Goal: Check status: Check status

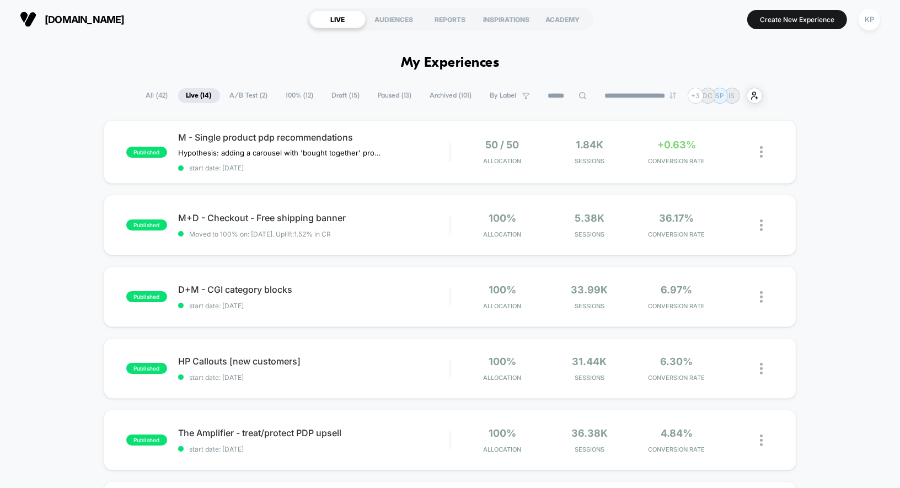
click at [338, 95] on span "Draft ( 15 )" at bounding box center [346, 95] width 45 height 15
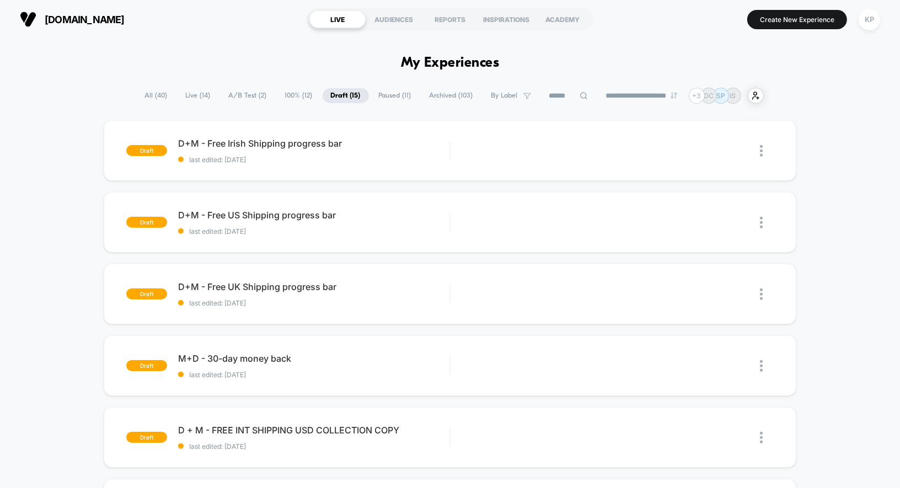
click at [386, 96] on span "Paused ( 11 )" at bounding box center [395, 95] width 49 height 15
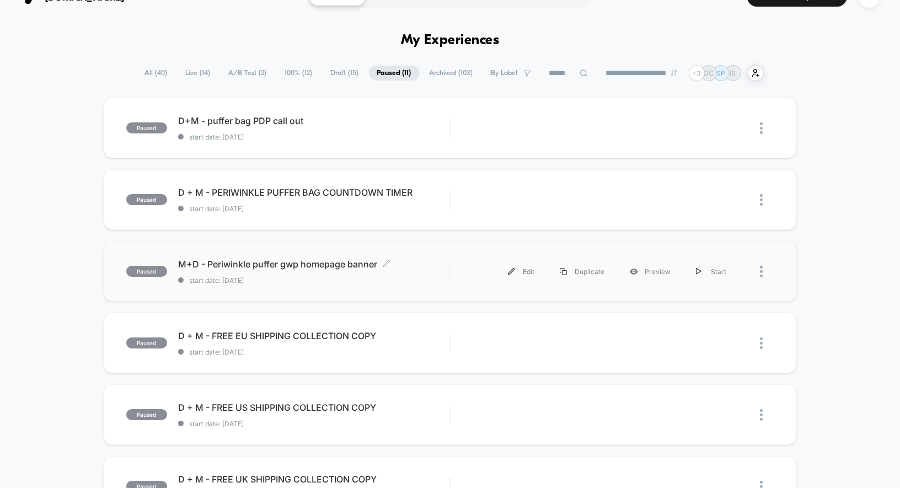
scroll to position [23, 0]
click at [299, 274] on div "M+D - Periwinkle puffer gwp homepage banner Click to edit experience details Cl…" at bounding box center [314, 271] width 272 height 26
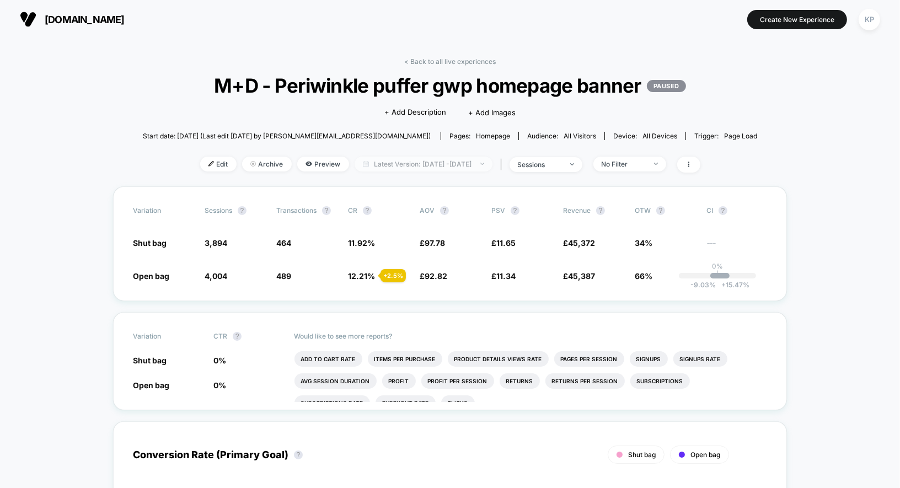
click at [454, 157] on span "Latest Version: [DATE] - [DATE]" at bounding box center [424, 164] width 138 height 15
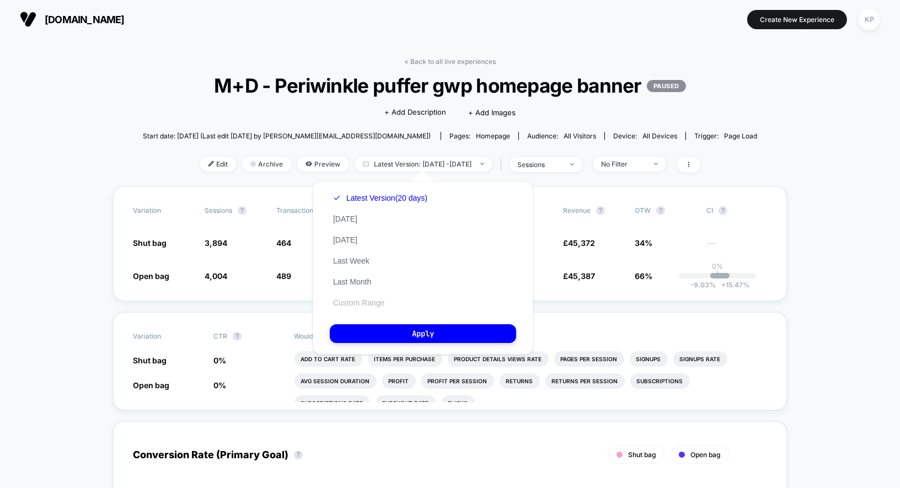
click at [355, 303] on button "Custom Range" at bounding box center [359, 303] width 58 height 10
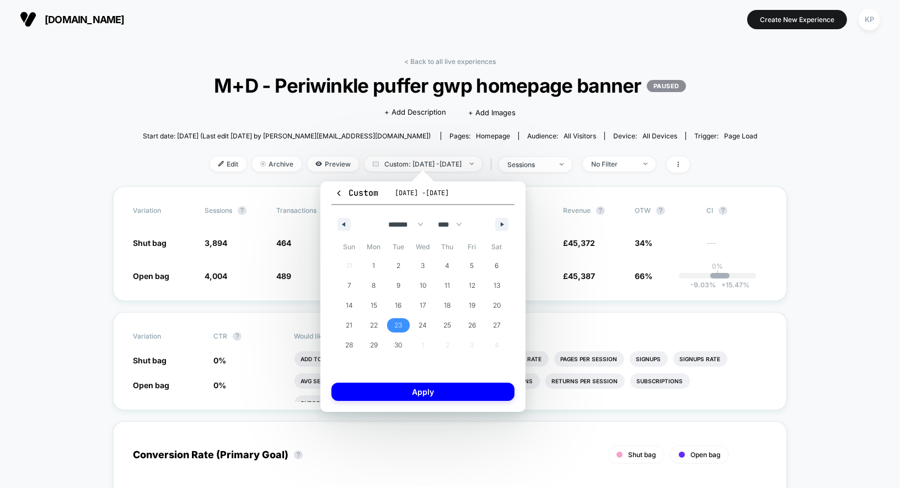
click at [396, 322] on span "23" at bounding box center [398, 326] width 8 height 20
click at [442, 322] on span "25" at bounding box center [447, 325] width 25 height 14
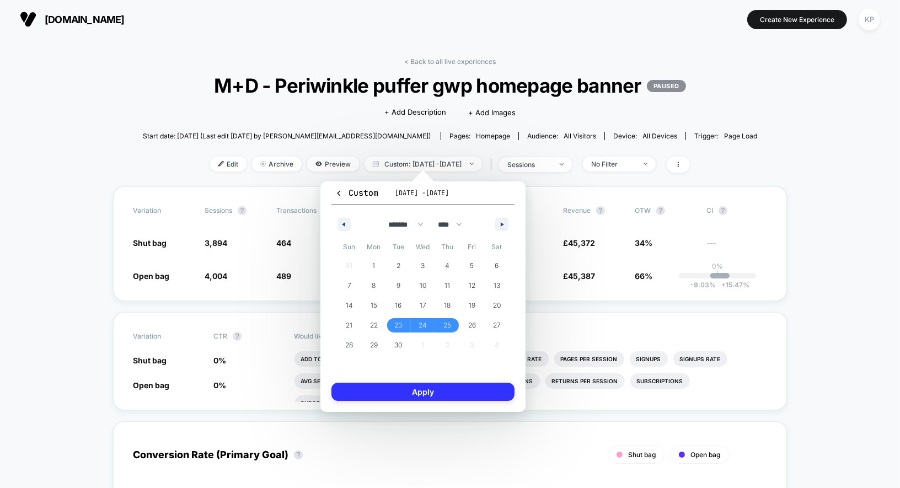
click at [444, 393] on button "Apply" at bounding box center [423, 392] width 183 height 18
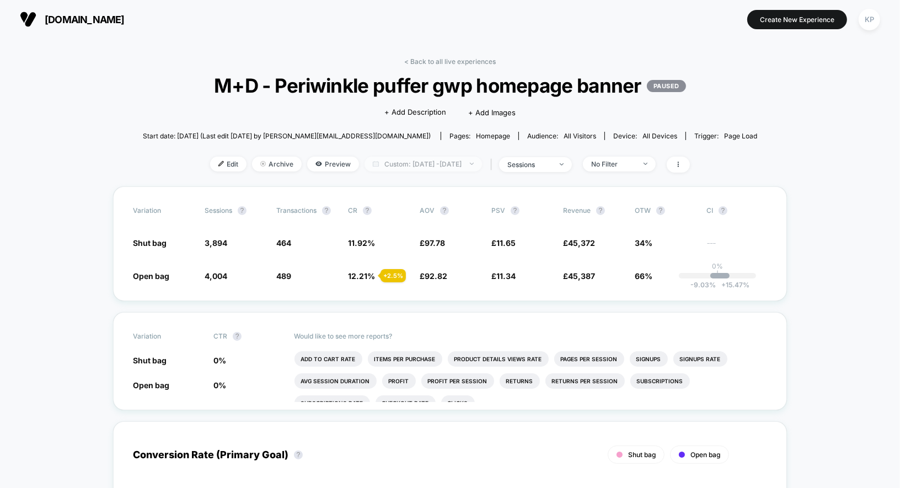
click at [465, 163] on span "Custom: [DATE] - [DATE]" at bounding box center [424, 164] width 118 height 15
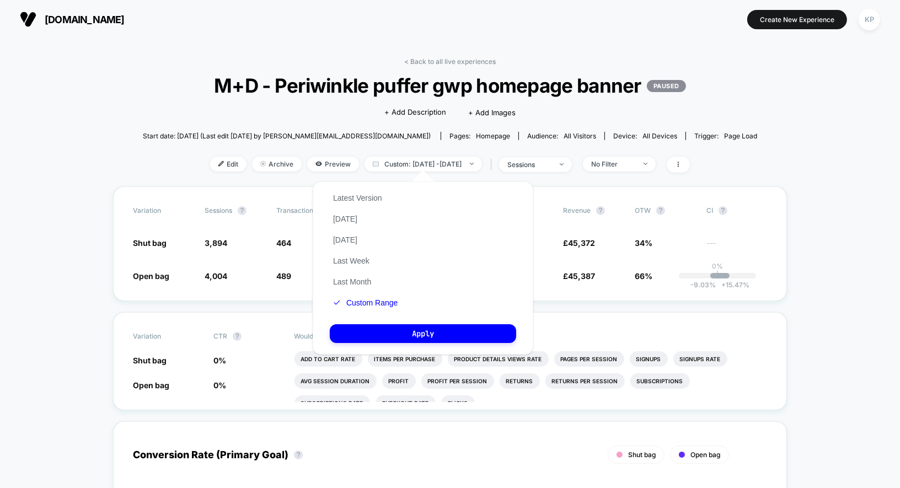
click at [402, 302] on div "Latest Version [DATE] [DATE] Last Week Last Month Custom Range Apply" at bounding box center [423, 268] width 221 height 173
click at [390, 302] on button "Custom Range" at bounding box center [365, 303] width 71 height 10
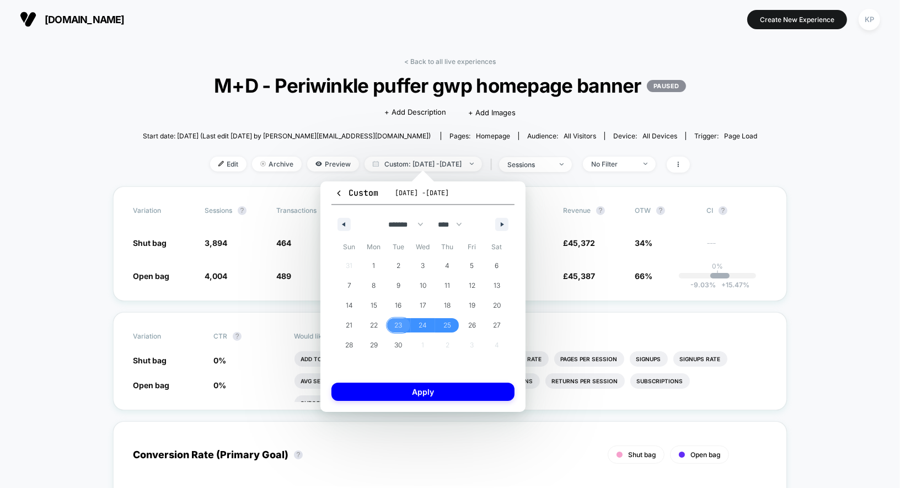
click at [401, 323] on span "23" at bounding box center [398, 326] width 8 height 20
click at [492, 323] on span "27" at bounding box center [496, 325] width 25 height 14
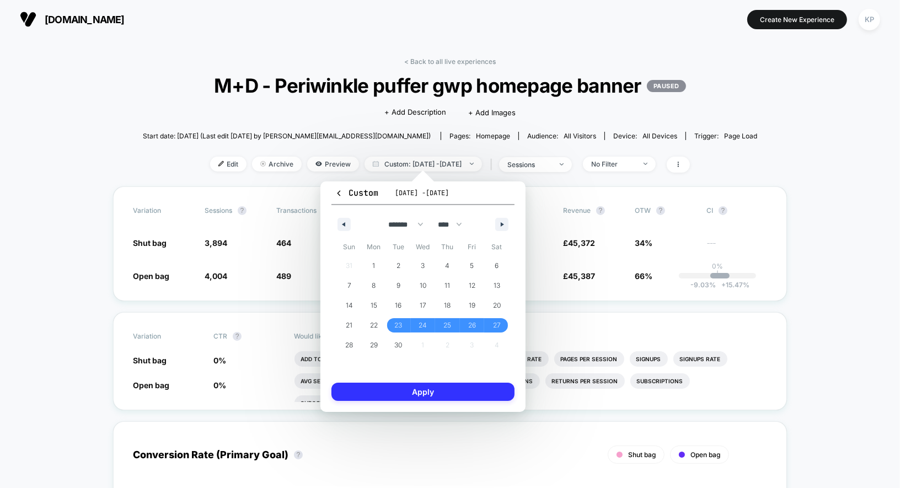
click at [468, 383] on button "Apply" at bounding box center [423, 392] width 183 height 18
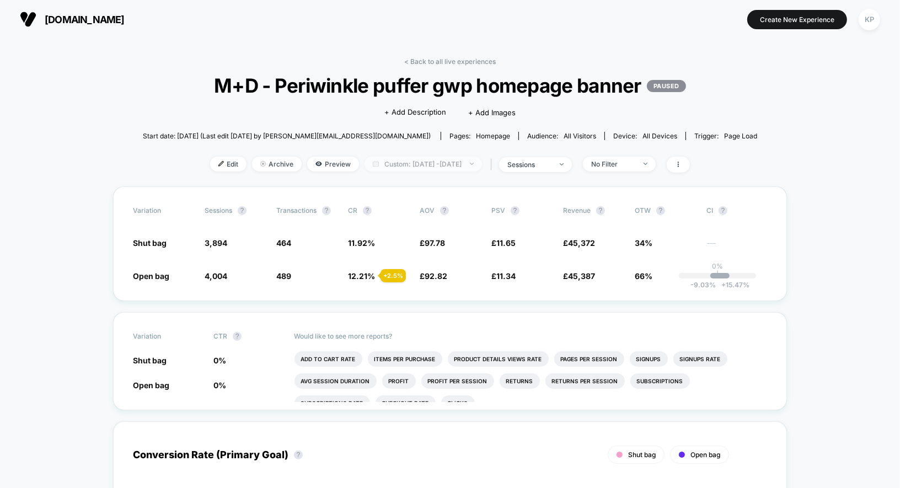
click at [419, 160] on span "Custom: [DATE] - [DATE]" at bounding box center [424, 164] width 118 height 15
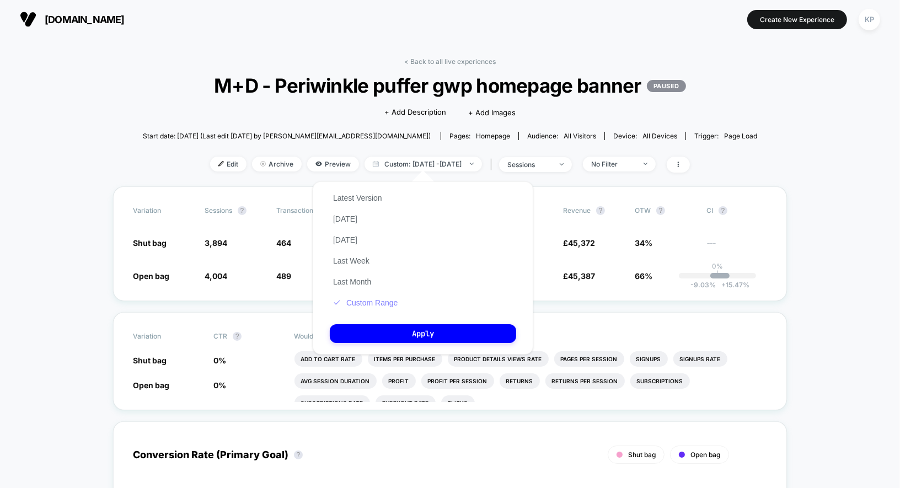
click at [372, 300] on button "Custom Range" at bounding box center [365, 303] width 71 height 10
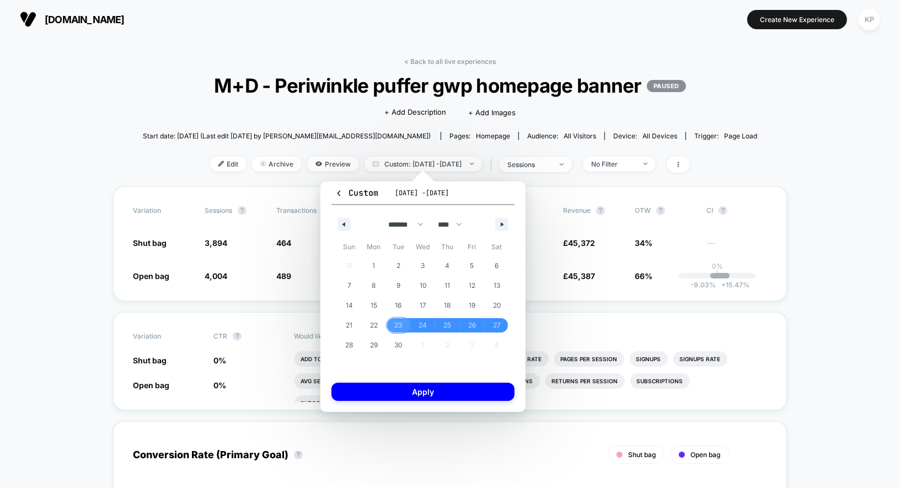
click at [399, 326] on span "23" at bounding box center [398, 326] width 8 height 20
click at [370, 349] on span "29" at bounding box center [374, 345] width 8 height 20
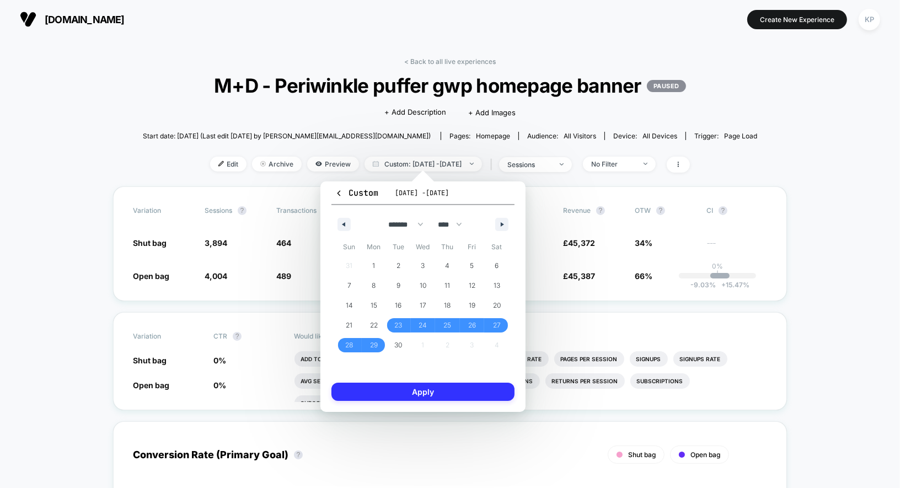
click at [391, 393] on button "Apply" at bounding box center [423, 392] width 183 height 18
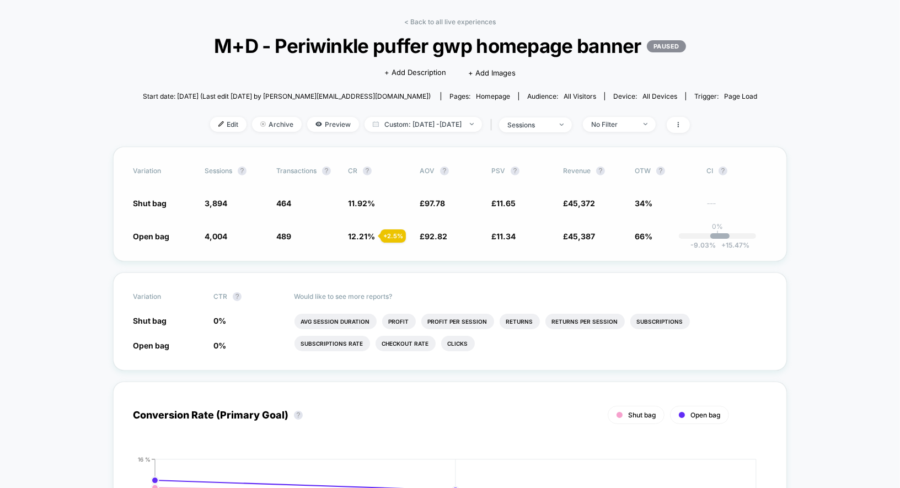
scroll to position [26, 0]
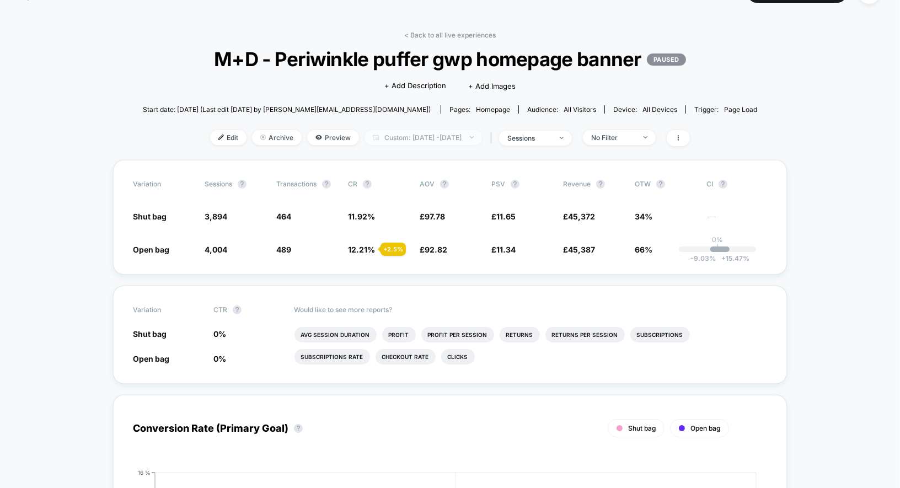
click at [436, 138] on span "Custom: [DATE] - [DATE]" at bounding box center [424, 137] width 118 height 15
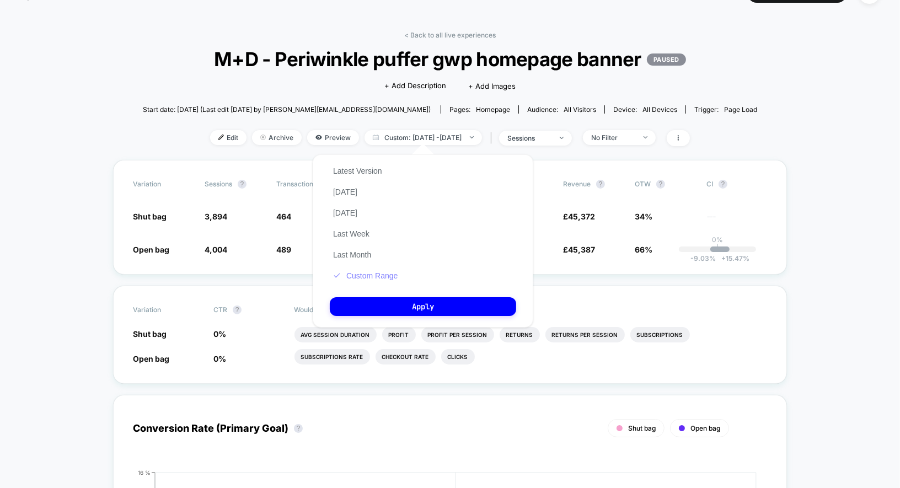
click at [393, 277] on button "Custom Range" at bounding box center [365, 276] width 71 height 10
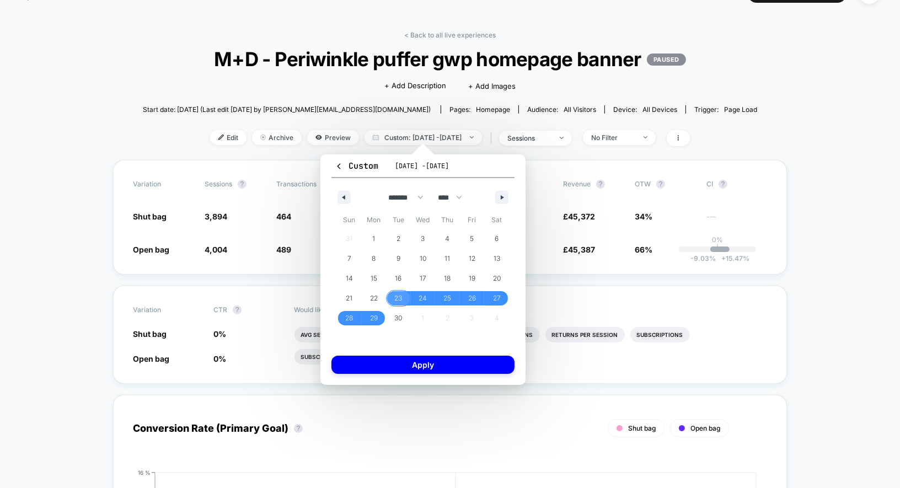
click at [396, 300] on span "23" at bounding box center [398, 299] width 8 height 20
click at [445, 299] on span "25" at bounding box center [448, 299] width 8 height 20
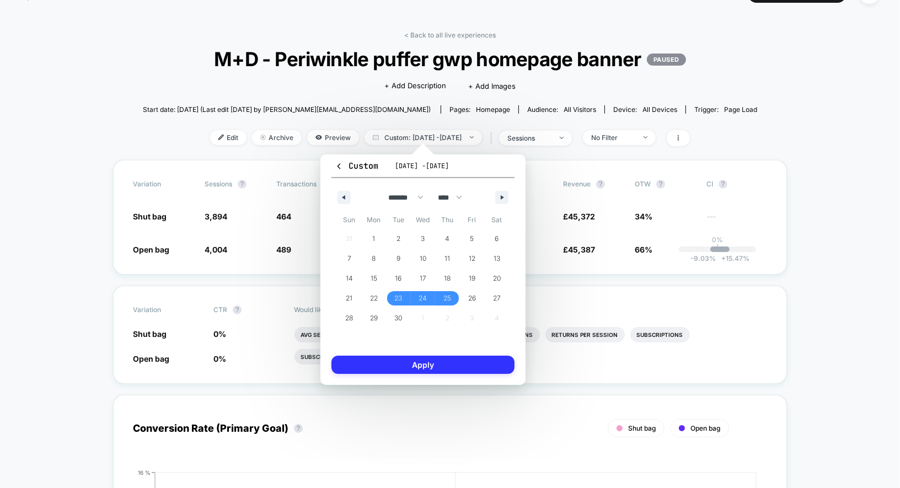
click at [444, 365] on button "Apply" at bounding box center [423, 365] width 183 height 18
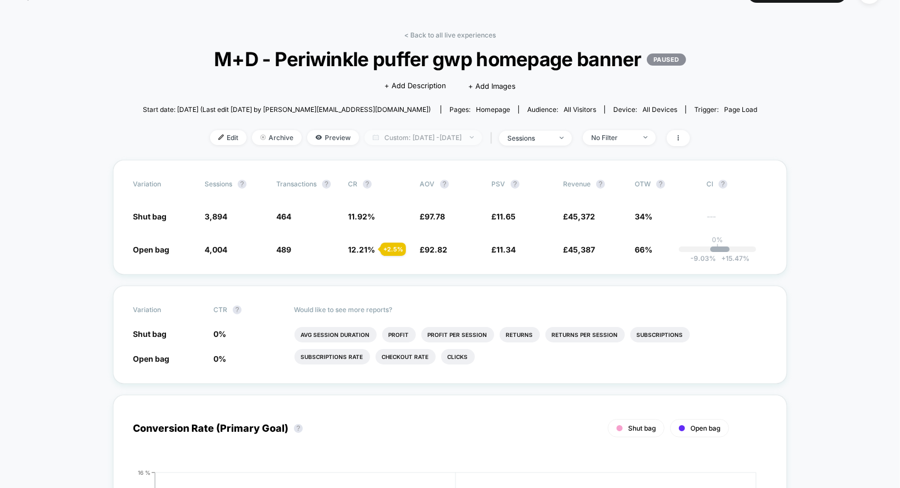
click at [445, 132] on span "Custom: [DATE] - [DATE]" at bounding box center [424, 137] width 118 height 15
select select "*"
select select "****"
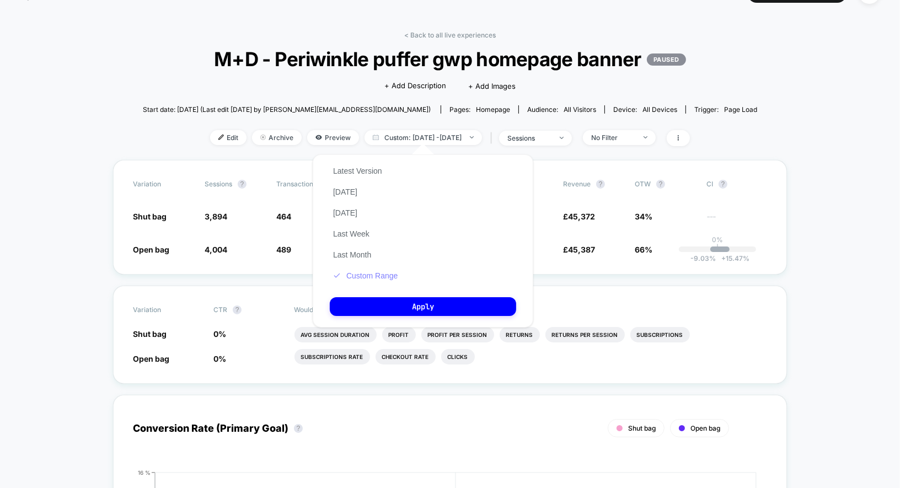
click at [383, 272] on button "Custom Range" at bounding box center [365, 276] width 71 height 10
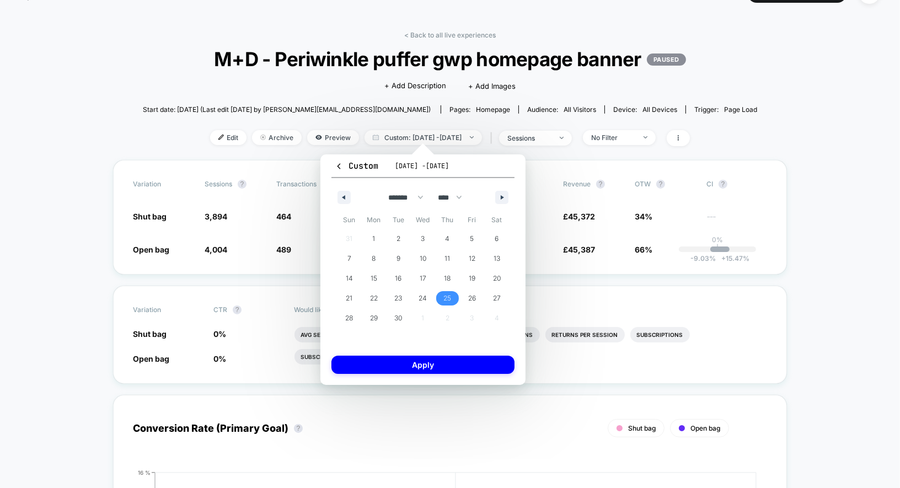
click at [451, 294] on span "25" at bounding box center [448, 299] width 8 height 20
click at [402, 313] on span "30" at bounding box center [398, 318] width 8 height 20
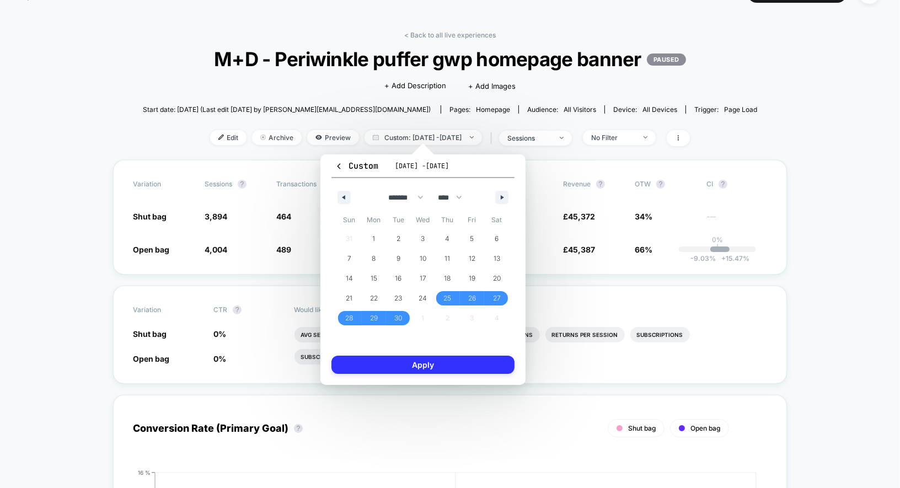
click at [403, 365] on button "Apply" at bounding box center [423, 365] width 183 height 18
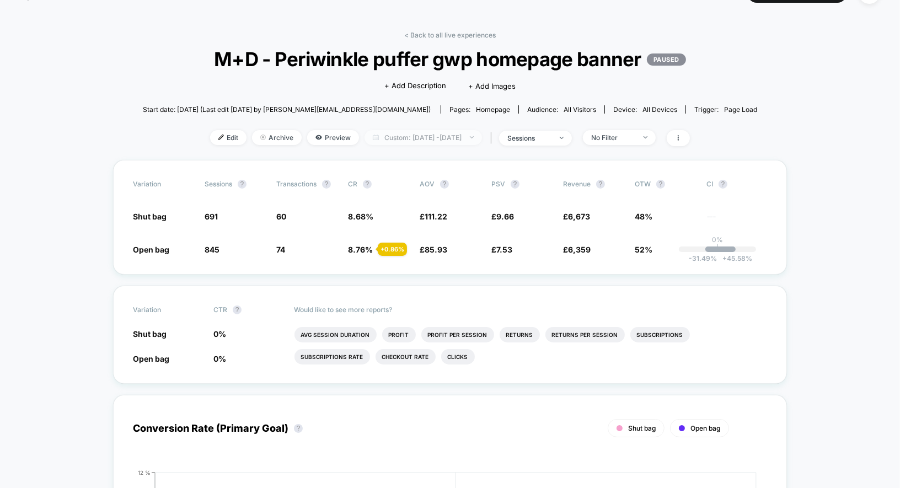
click at [465, 131] on span "Custom: [DATE] - [DATE]" at bounding box center [424, 137] width 118 height 15
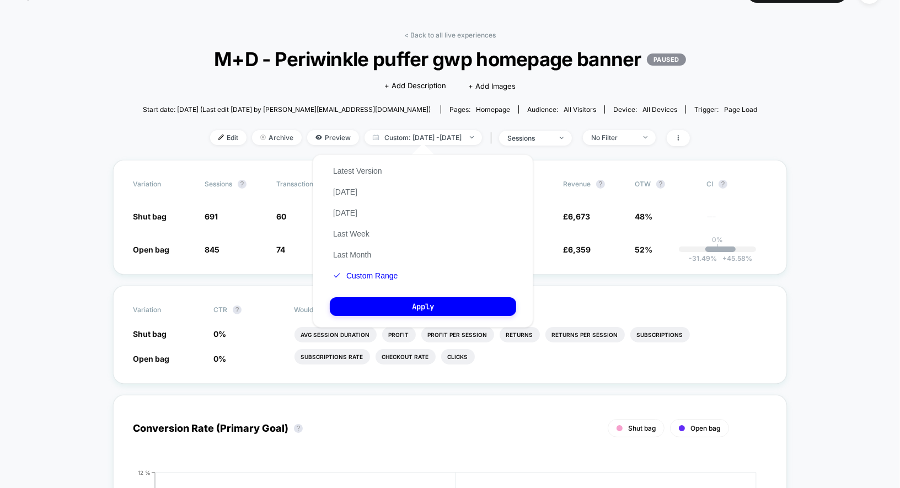
click at [401, 273] on div "Latest Version [DATE] [DATE] Last Week Last Month Custom Range Apply" at bounding box center [423, 240] width 221 height 173
click at [392, 273] on button "Custom Range" at bounding box center [365, 276] width 71 height 10
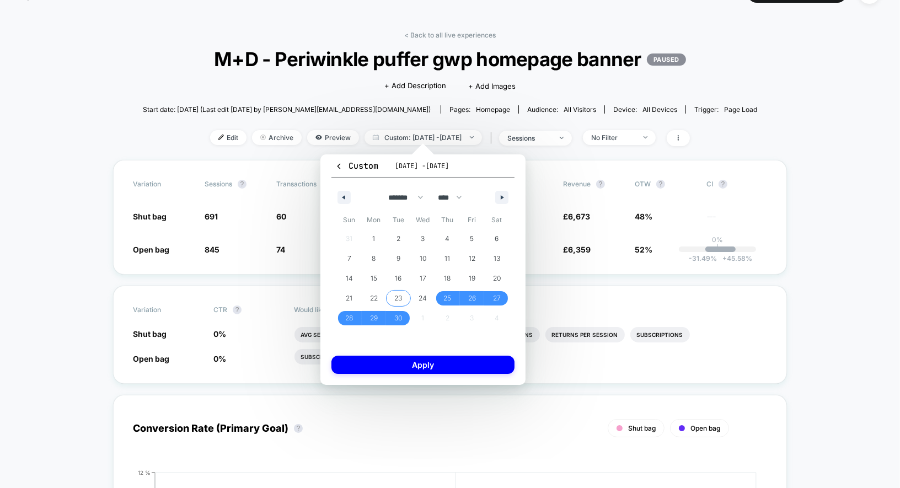
click at [404, 298] on span "23" at bounding box center [398, 298] width 25 height 14
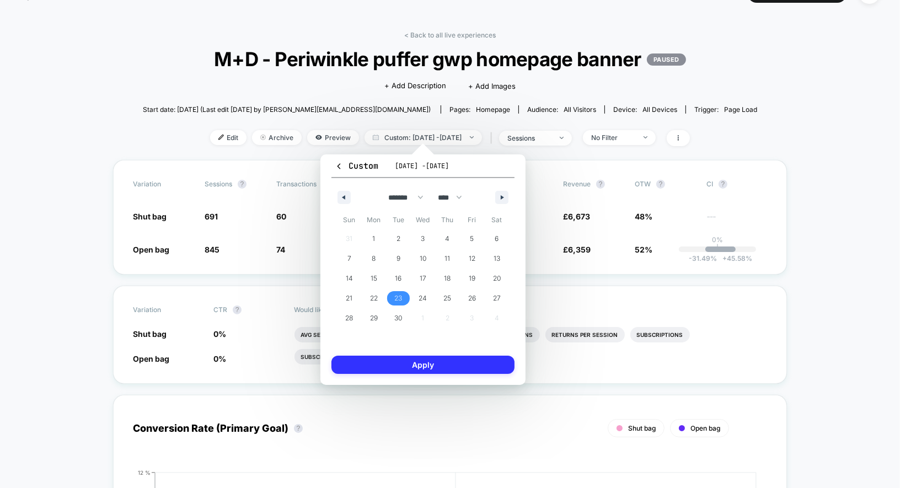
click at [409, 364] on button "Apply" at bounding box center [423, 365] width 183 height 18
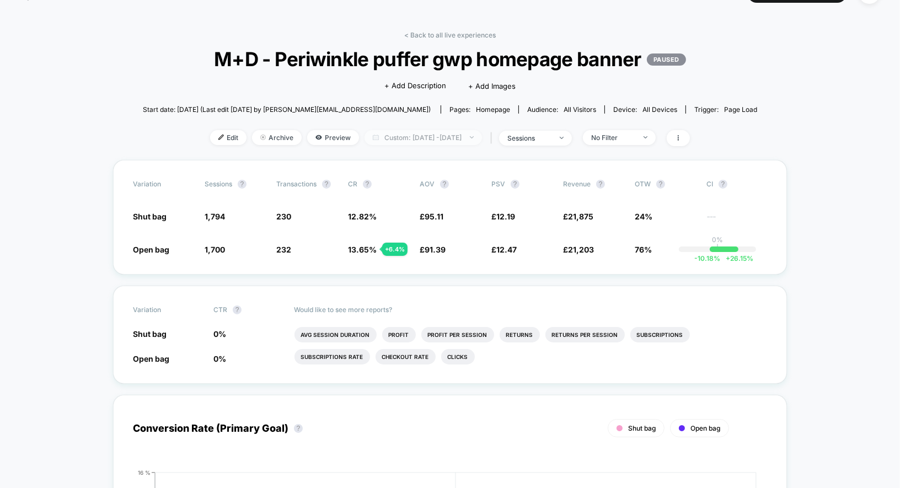
click at [450, 139] on span "Custom: [DATE] - [DATE]" at bounding box center [424, 137] width 118 height 15
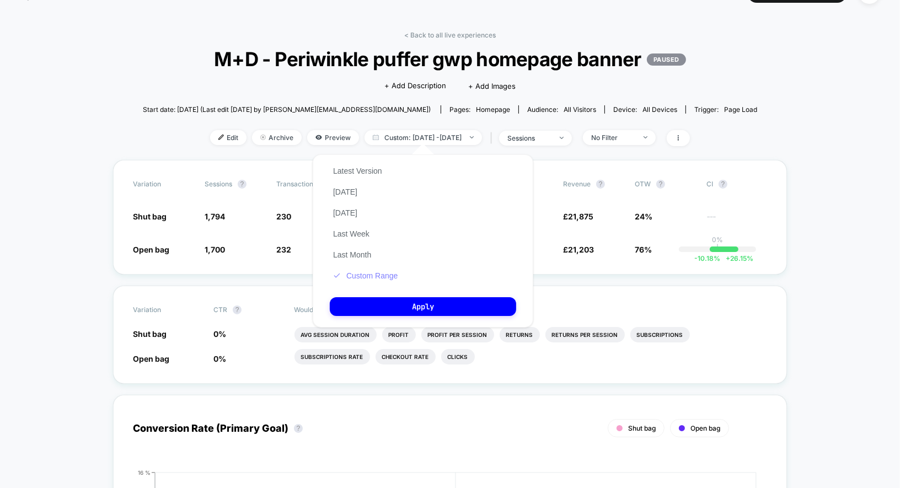
click at [387, 274] on button "Custom Range" at bounding box center [365, 276] width 71 height 10
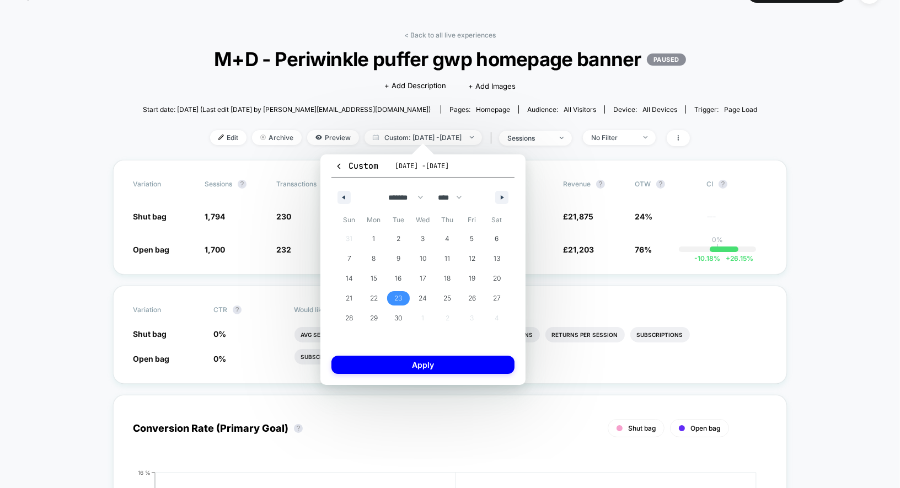
click at [399, 296] on span "23" at bounding box center [398, 299] width 8 height 20
click at [420, 297] on span "24" at bounding box center [423, 299] width 8 height 20
click at [412, 367] on button "Apply" at bounding box center [423, 365] width 183 height 18
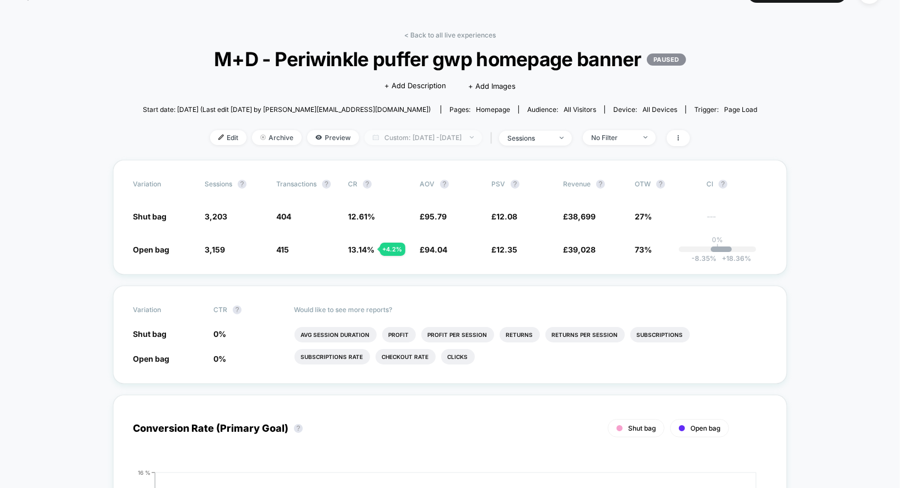
click at [420, 137] on span "Custom: [DATE] - [DATE]" at bounding box center [424, 137] width 118 height 15
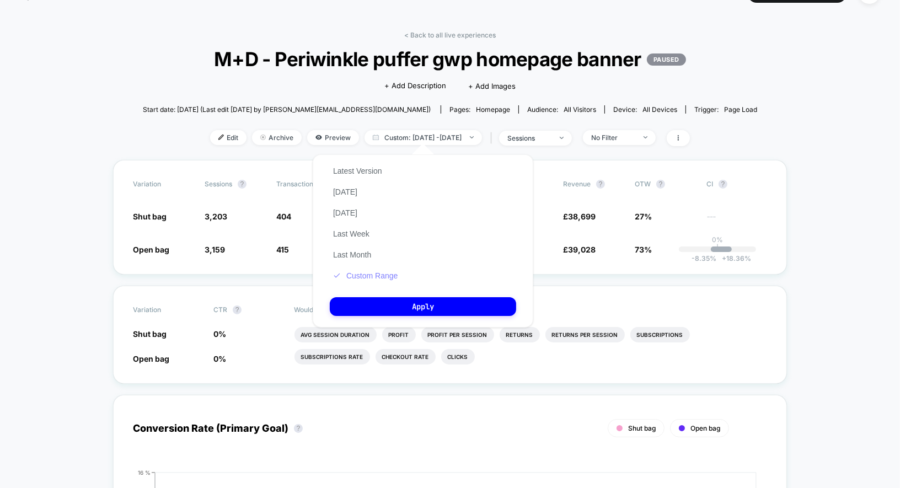
click at [385, 273] on button "Custom Range" at bounding box center [365, 276] width 71 height 10
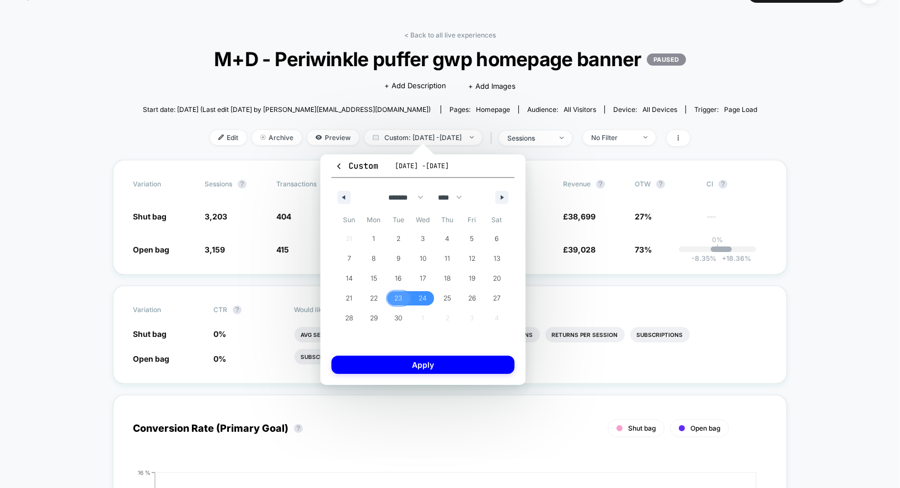
click at [394, 296] on span "23" at bounding box center [398, 299] width 8 height 20
click at [442, 295] on span "25" at bounding box center [447, 298] width 25 height 14
click at [436, 366] on button "Apply" at bounding box center [423, 365] width 183 height 18
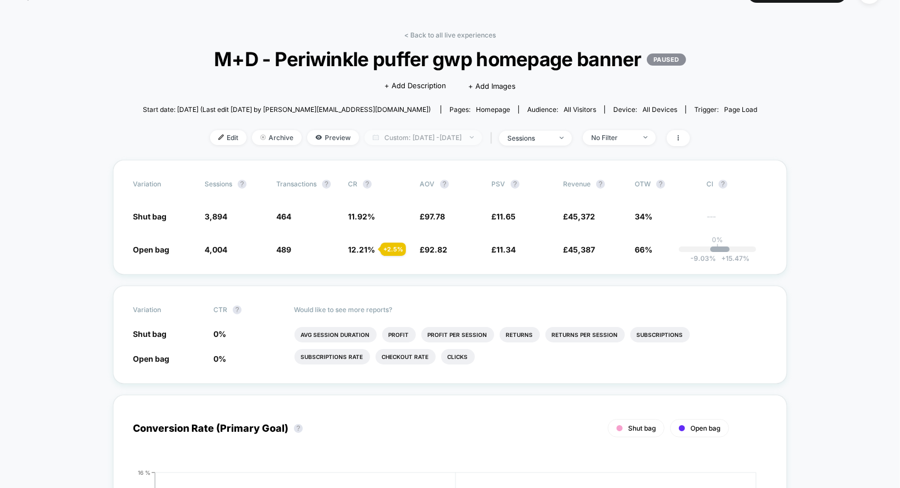
click at [441, 138] on span "Custom: [DATE] - [DATE]" at bounding box center [424, 137] width 118 height 15
select select "*"
select select "****"
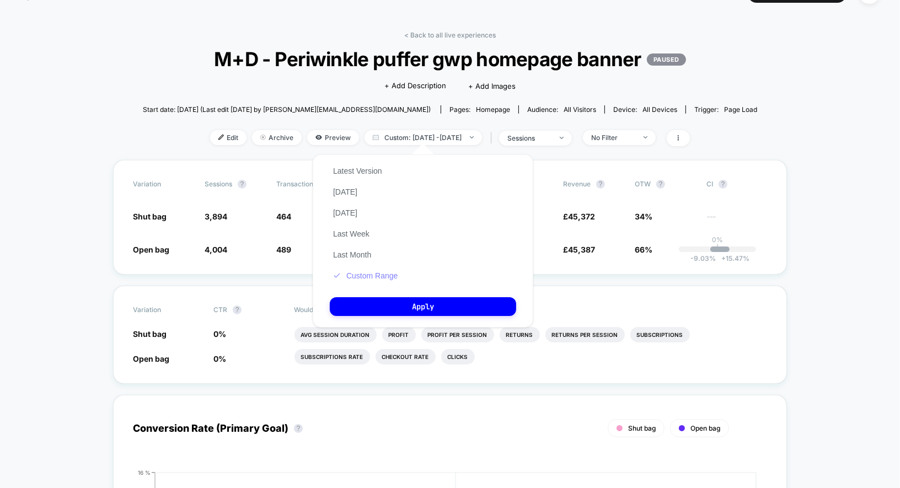
click at [389, 280] on button "Custom Range" at bounding box center [365, 276] width 71 height 10
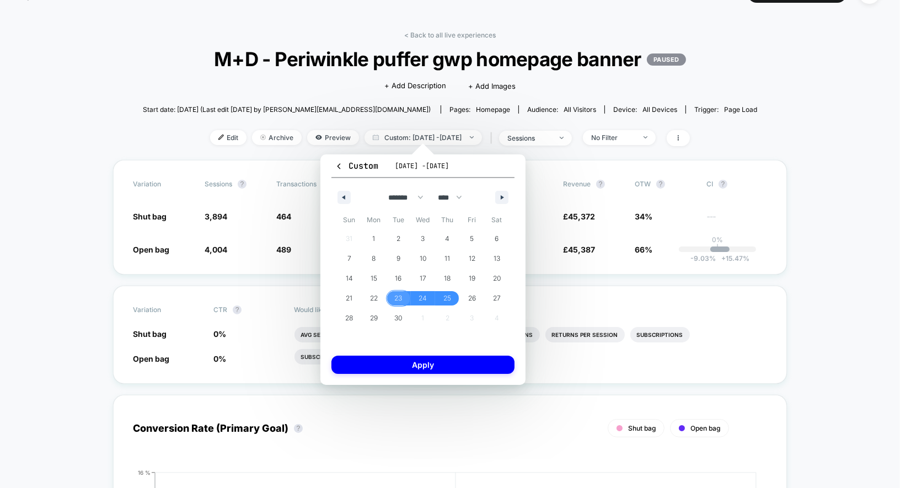
click at [404, 302] on span "23" at bounding box center [398, 298] width 25 height 14
click at [431, 299] on span "24" at bounding box center [423, 298] width 25 height 14
click at [425, 371] on button "Apply" at bounding box center [423, 365] width 183 height 18
